Goal: Check status: Check status

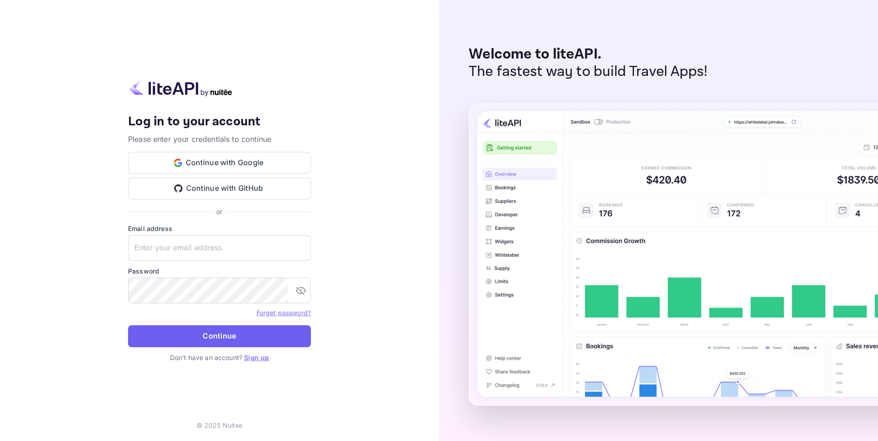
type input "[EMAIL_ADDRESS][DOMAIN_NAME]"
click at [223, 332] on button "Continue" at bounding box center [219, 336] width 183 height 22
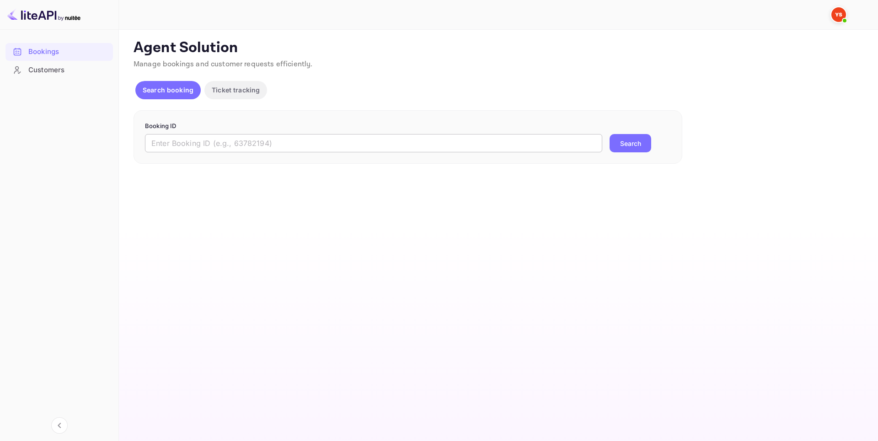
click at [210, 142] on input "text" at bounding box center [373, 143] width 457 height 18
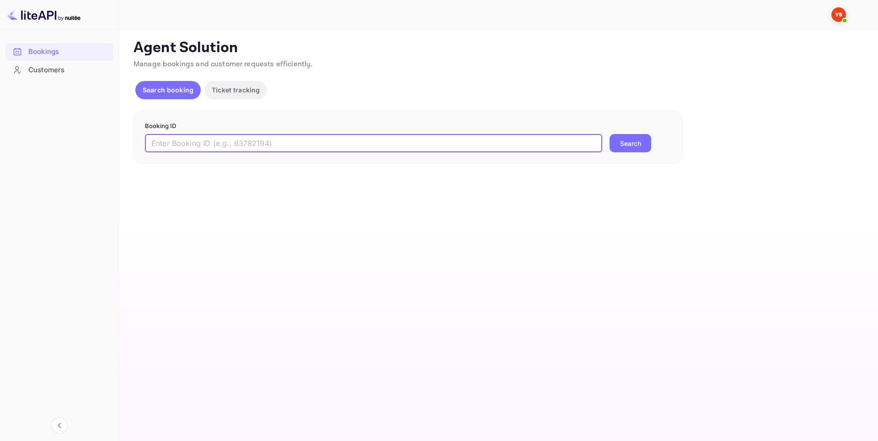
paste input "9852948"
type input "9852948"
click at [625, 148] on button "Search" at bounding box center [630, 143] width 42 height 18
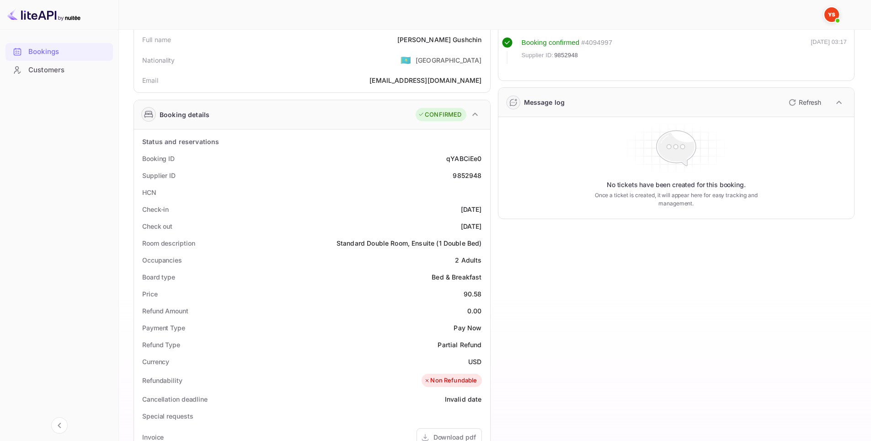
scroll to position [91, 0]
